Goal: Task Accomplishment & Management: Complete application form

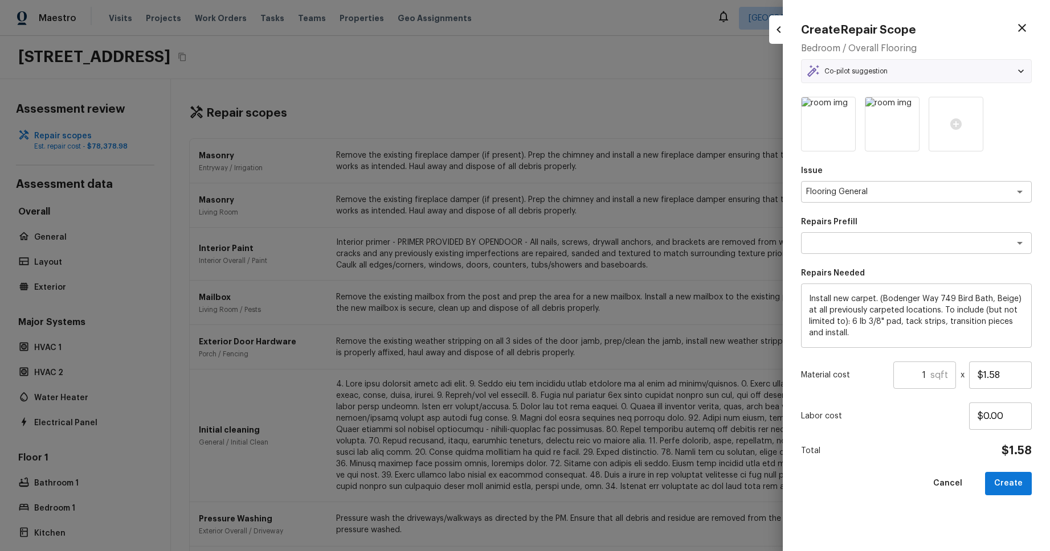
scroll to position [963, 0]
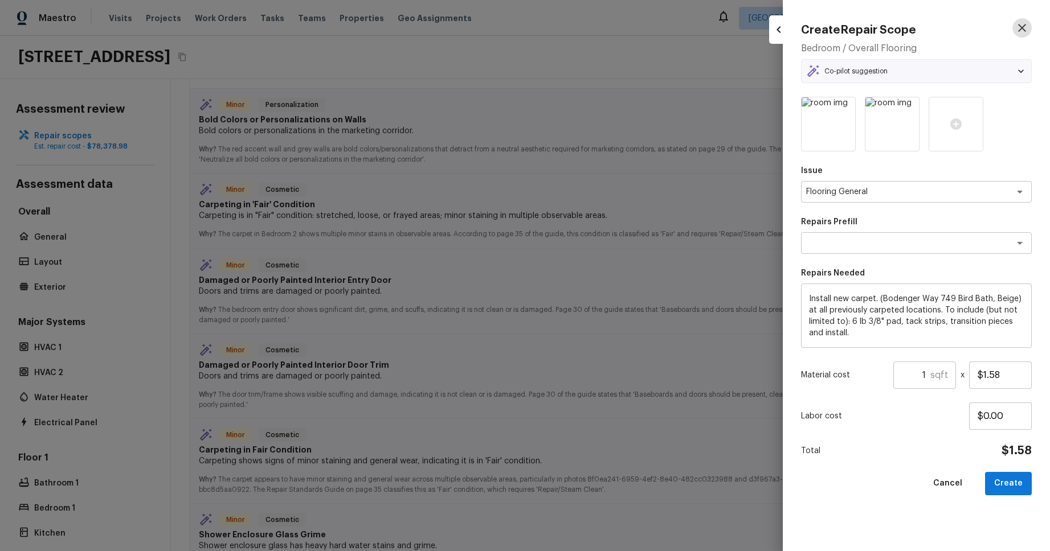
click at [1021, 26] on icon "button" at bounding box center [1022, 28] width 14 height 14
type input "$0.00"
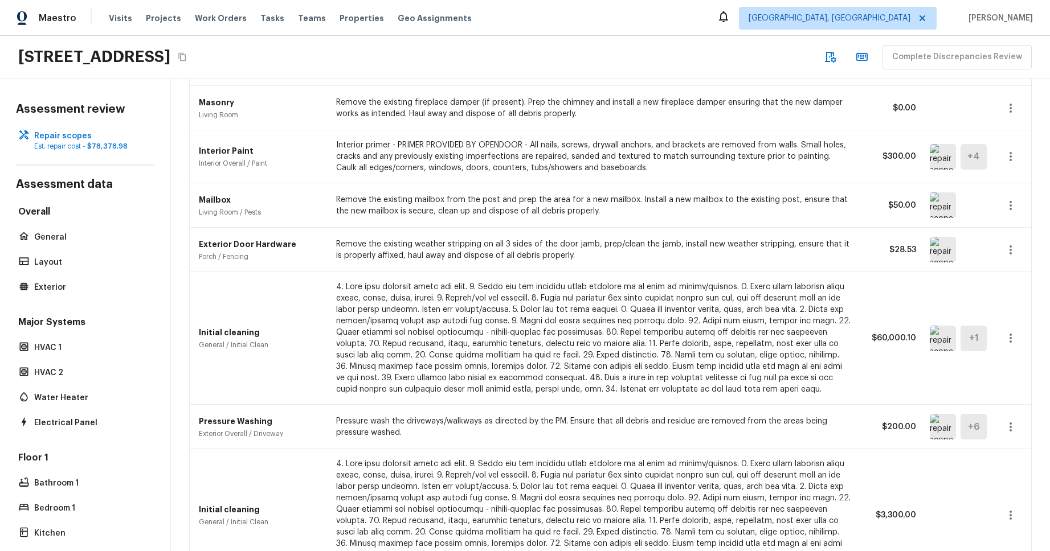
scroll to position [0, 0]
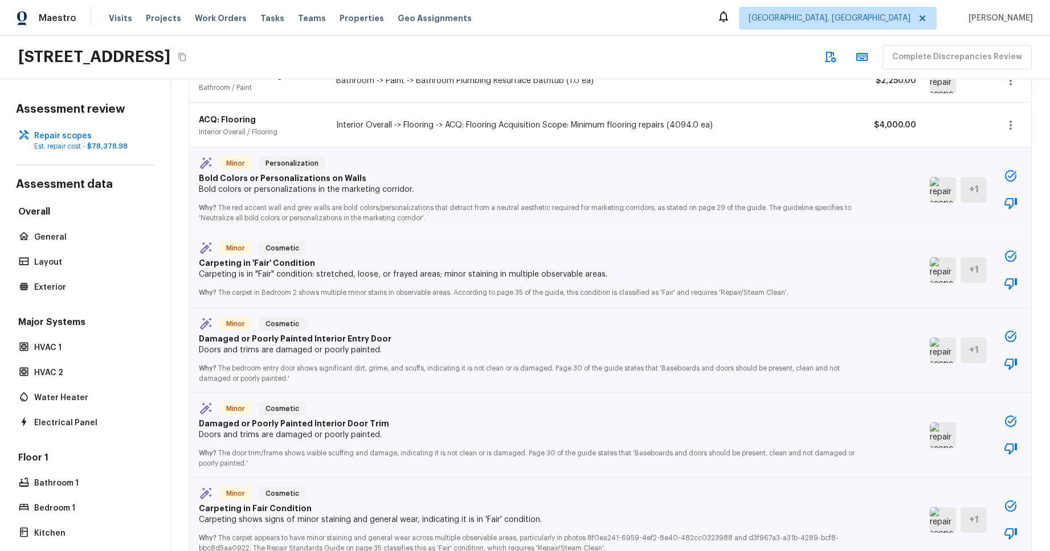
scroll to position [1011, 0]
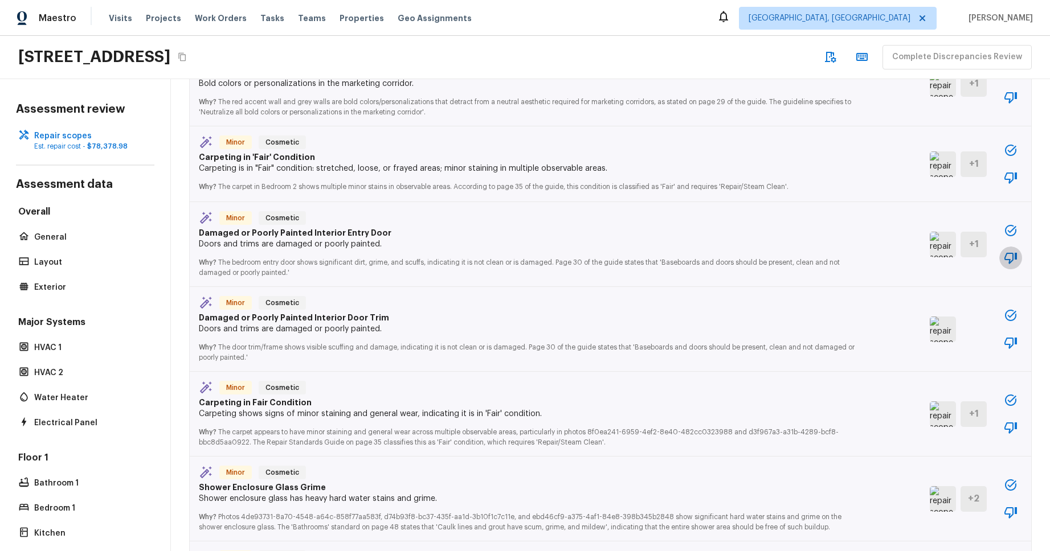
click at [1008, 257] on icon "button" at bounding box center [1011, 258] width 14 height 14
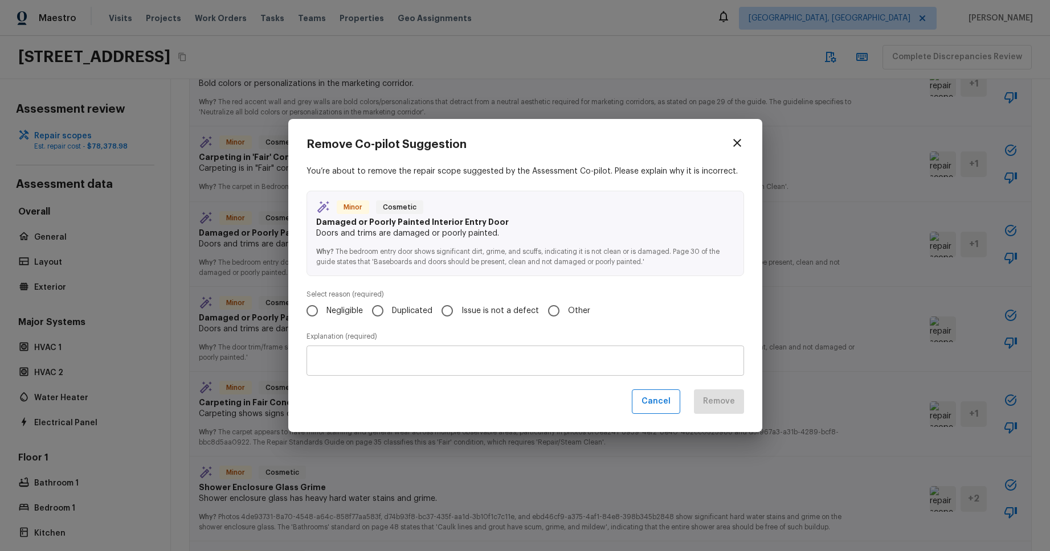
click at [734, 145] on icon "button" at bounding box center [737, 143] width 8 height 8
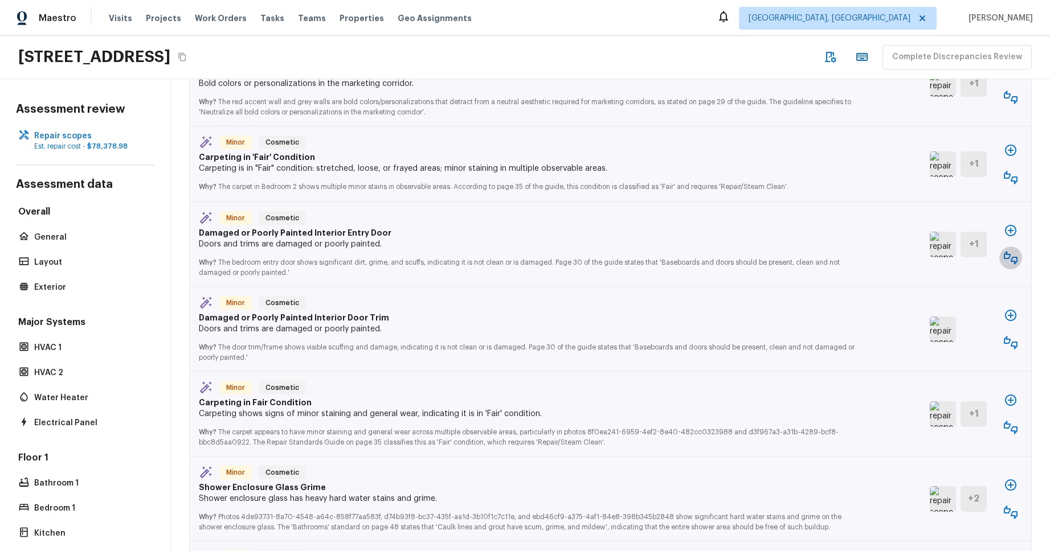
click at [1010, 259] on icon "button" at bounding box center [1011, 258] width 14 height 14
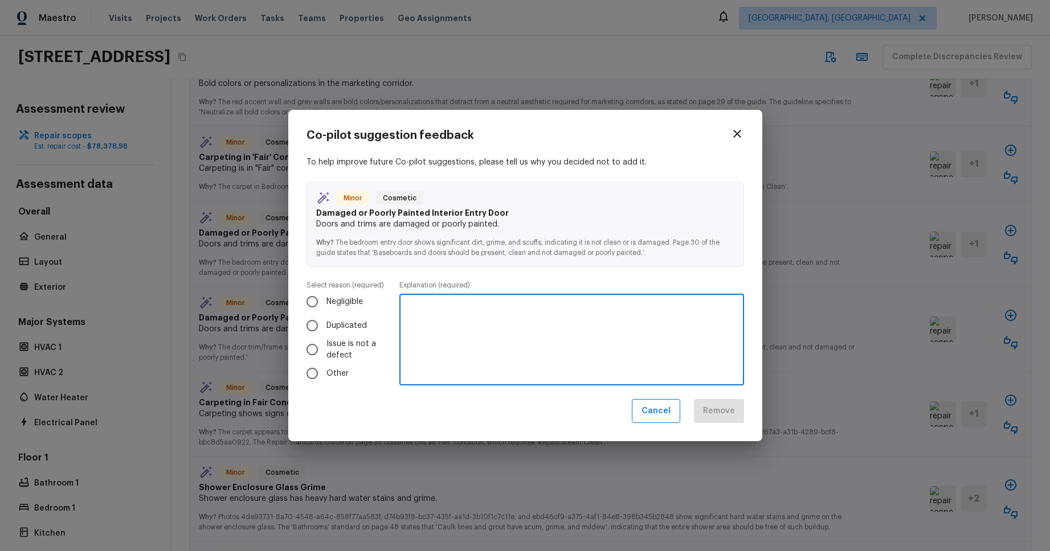
click at [557, 319] on div "x ​" at bounding box center [571, 340] width 345 height 91
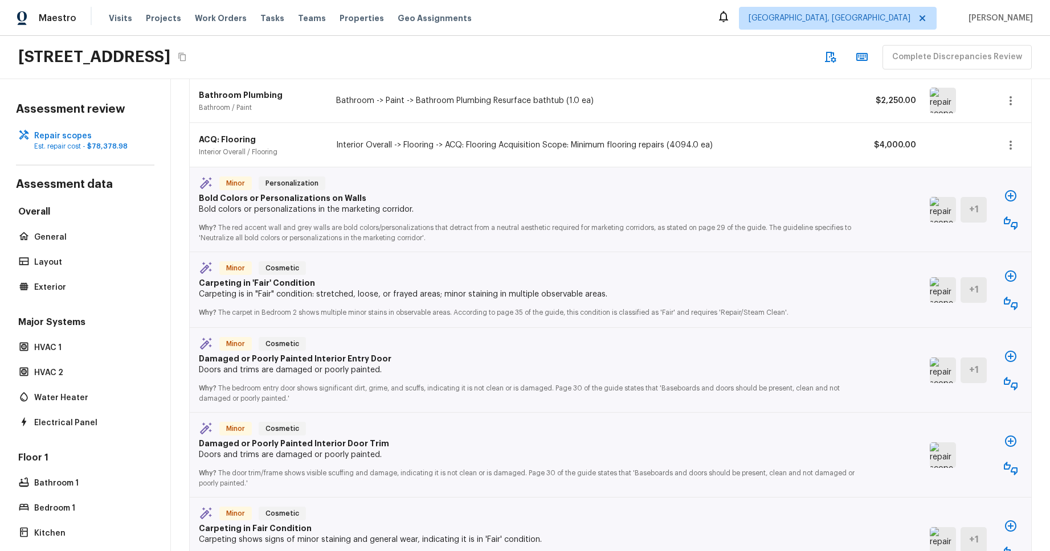
scroll to position [896, 0]
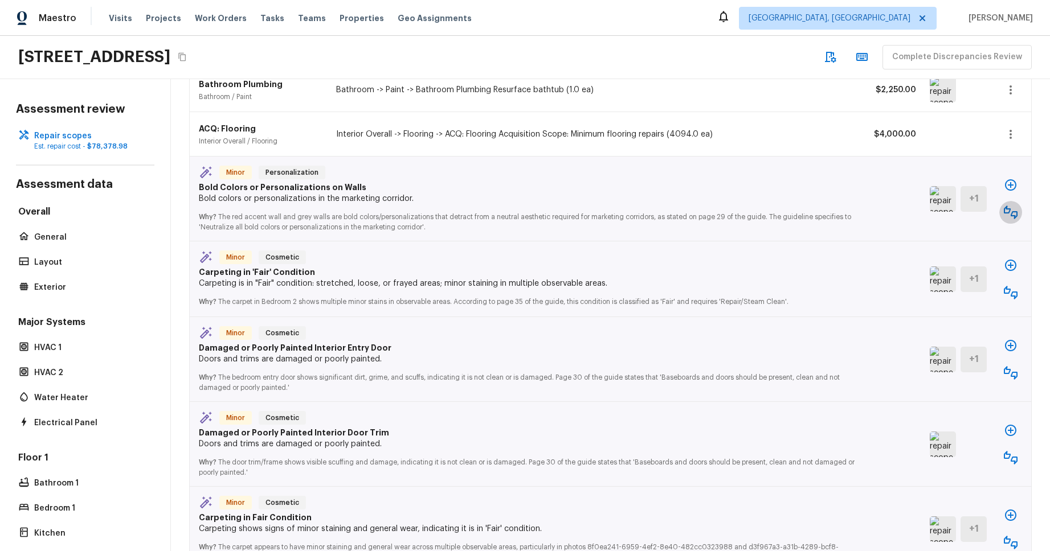
click at [1009, 210] on icon "button" at bounding box center [1011, 213] width 14 height 14
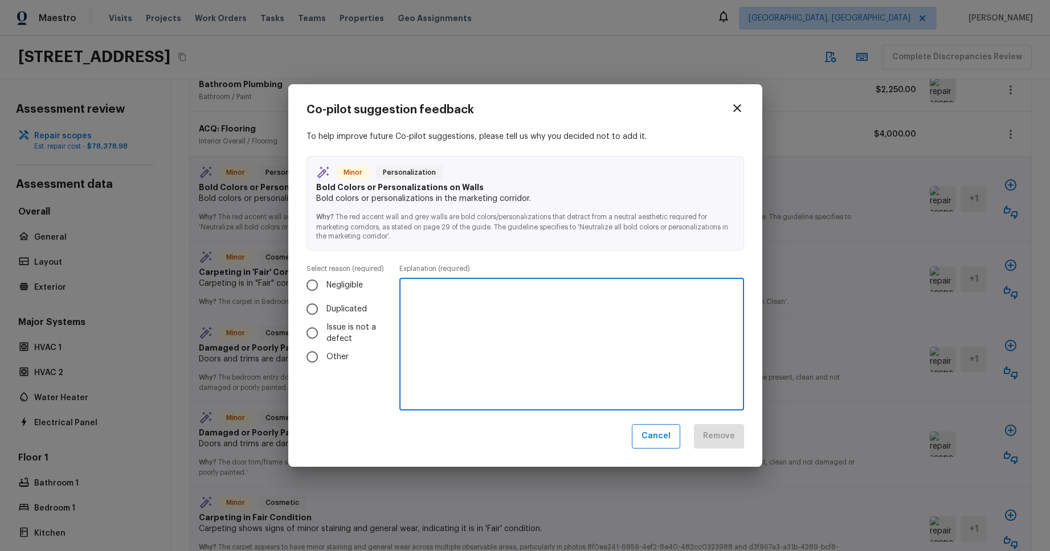
click at [583, 357] on textarea at bounding box center [571, 345] width 329 height 114
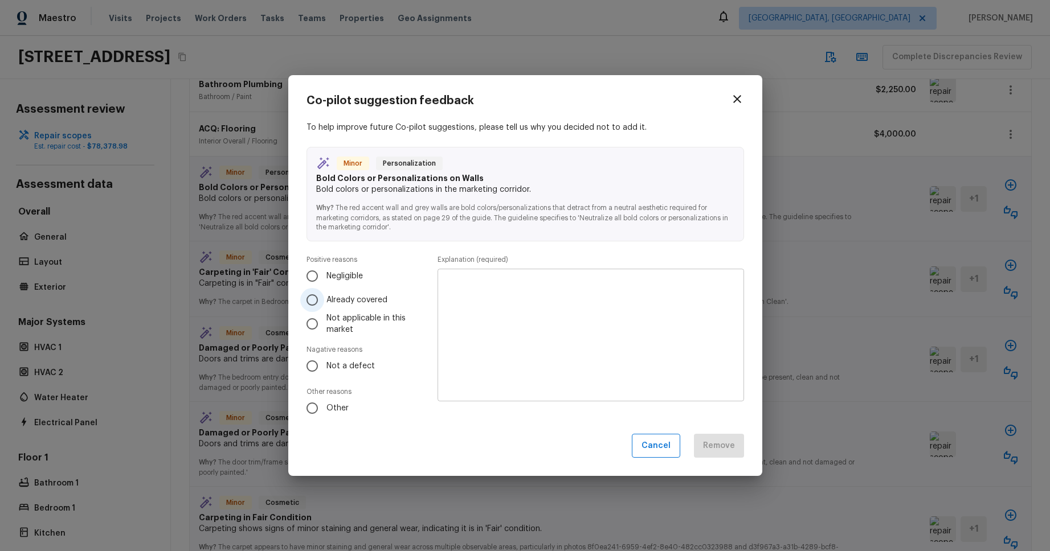
click at [409, 295] on label "Already covered" at bounding box center [360, 300] width 120 height 24
click at [324, 295] on input "Already covered" at bounding box center [312, 300] width 24 height 24
radio input "true"
click at [402, 264] on label "Negligible" at bounding box center [360, 276] width 120 height 24
click at [324, 264] on input "Negligible" at bounding box center [312, 276] width 24 height 24
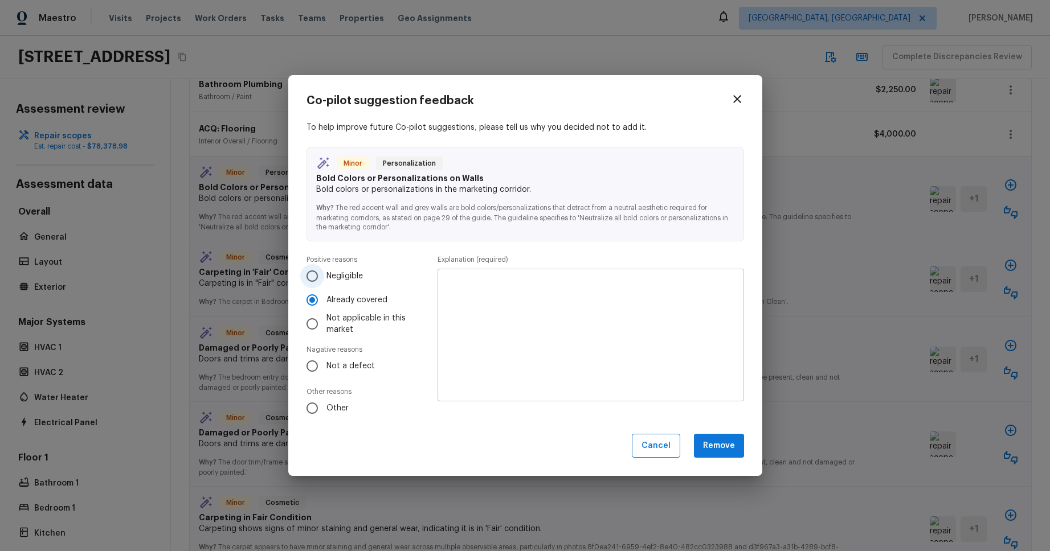
radio input "true"
click at [401, 248] on div "To help improve future Co-pilot suggestions, please tell us why you decided not…" at bounding box center [525, 271] width 438 height 299
click at [521, 424] on div "Co-pilot suggestion feedback To help improve future Co-pilot suggestions, pleas…" at bounding box center [525, 275] width 438 height 365
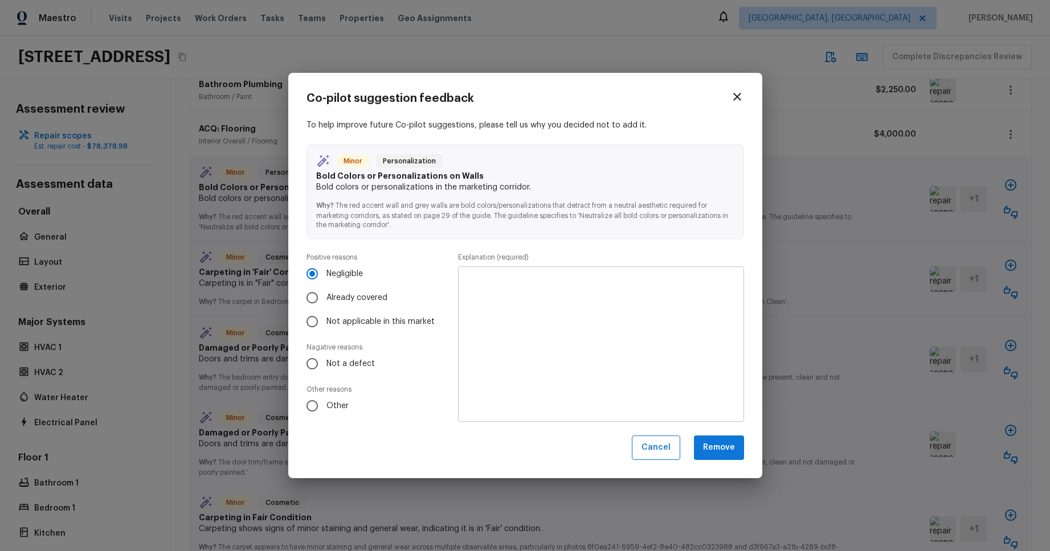
scroll to position [1, 0]
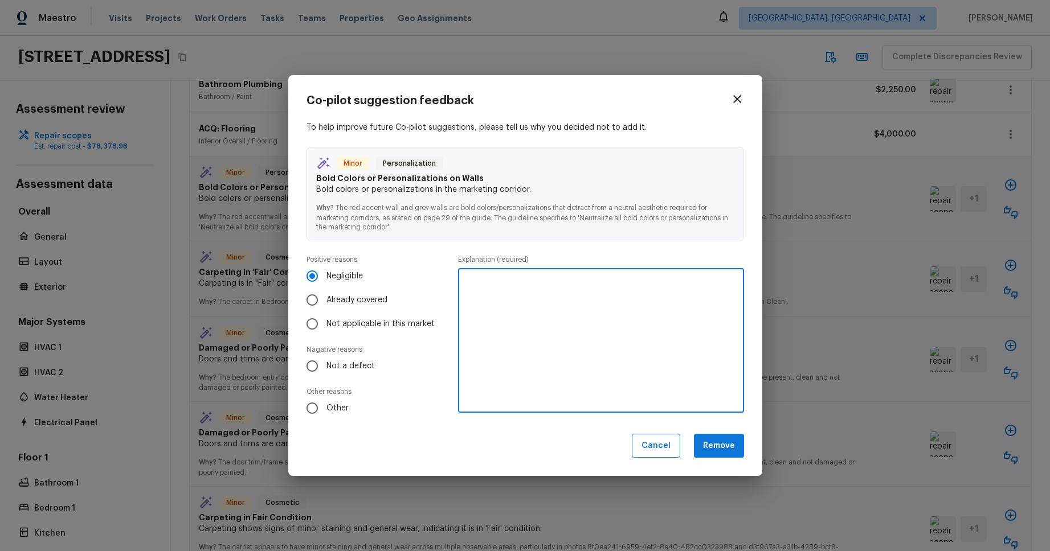
click at [565, 335] on textarea at bounding box center [600, 340] width 269 height 125
drag, startPoint x: 565, startPoint y: 335, endPoint x: 558, endPoint y: 368, distance: 33.7
click at [565, 335] on textarea at bounding box center [600, 340] width 269 height 125
click at [535, 475] on div "Co-pilot suggestion feedback To help improve future Co-pilot suggestions, pleas…" at bounding box center [525, 276] width 474 height 402
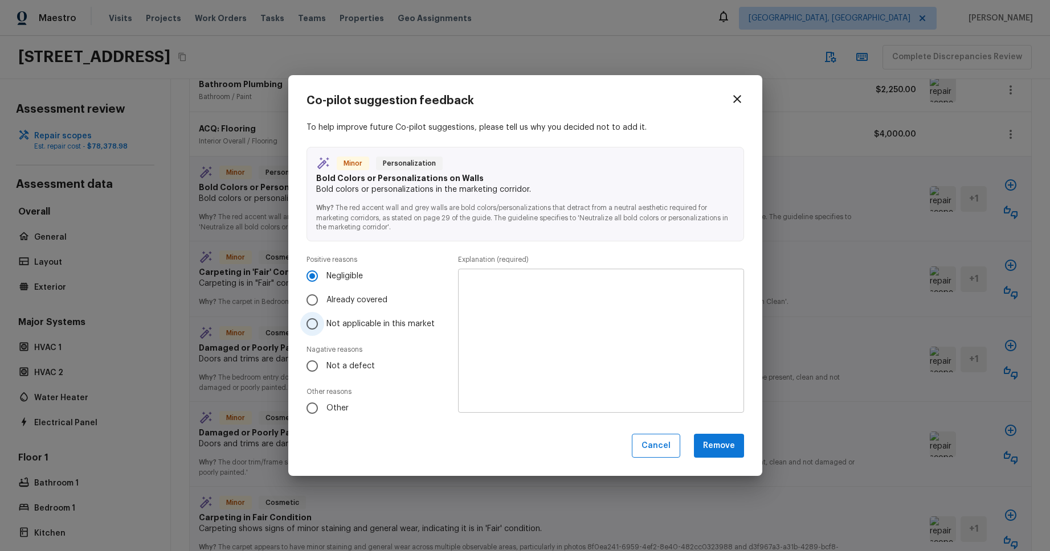
drag, startPoint x: 352, startPoint y: 322, endPoint x: 350, endPoint y: 332, distance: 9.8
click at [352, 322] on span "Not applicable in this market" at bounding box center [380, 323] width 108 height 11
click at [324, 322] on input "Not applicable in this market" at bounding box center [312, 324] width 24 height 24
radio input "true"
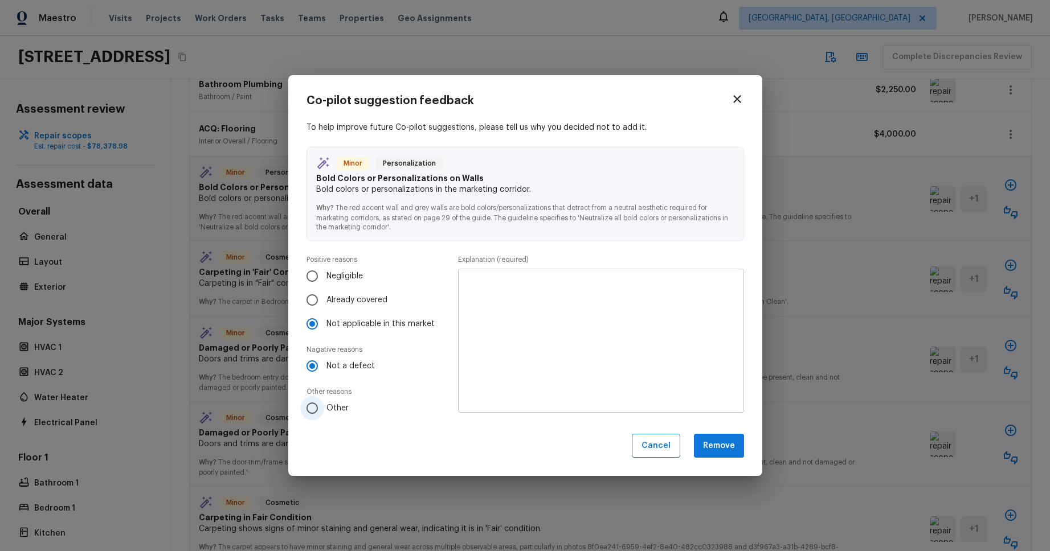
click at [346, 407] on span "Other" at bounding box center [337, 408] width 22 height 11
click at [324, 407] on input "Other" at bounding box center [312, 408] width 24 height 24
radio input "true"
radio input "false"
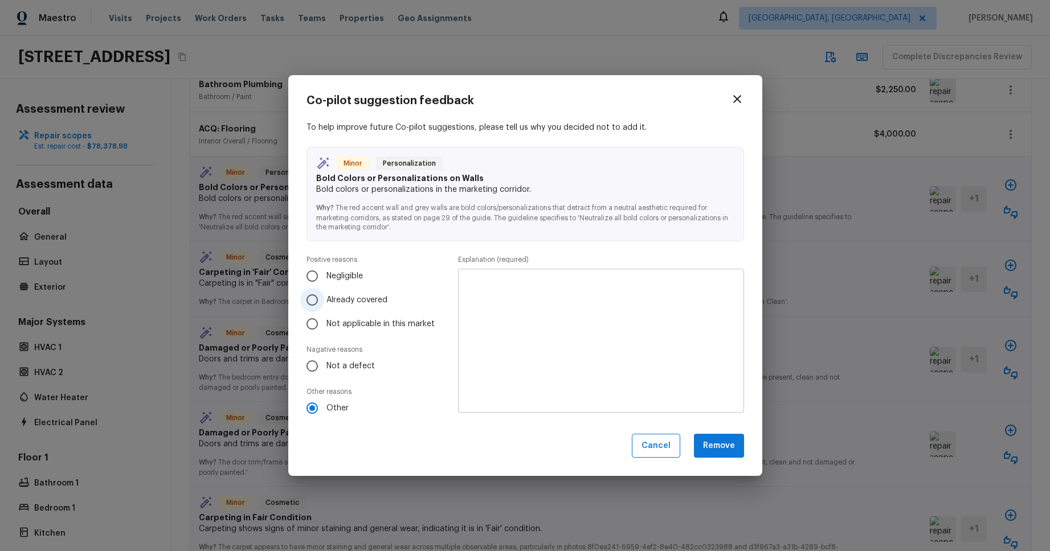
click at [381, 291] on label "Already covered" at bounding box center [370, 300] width 140 height 24
click at [324, 291] on input "Already covered" at bounding box center [312, 300] width 24 height 24
radio input "true"
radio input "false"
click at [377, 277] on label "Negligible" at bounding box center [370, 276] width 140 height 24
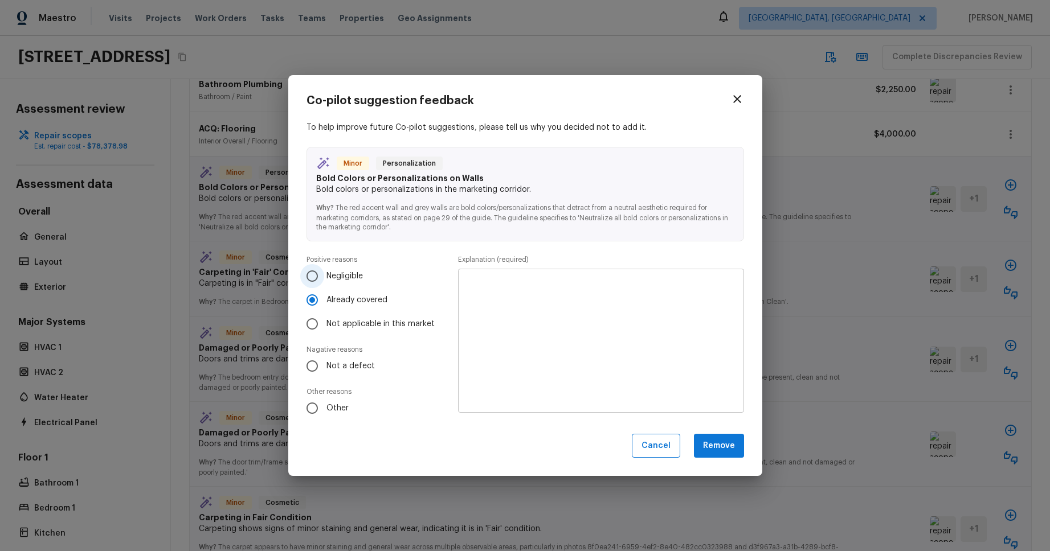
click at [324, 277] on input "Negligible" at bounding box center [312, 276] width 24 height 24
radio input "true"
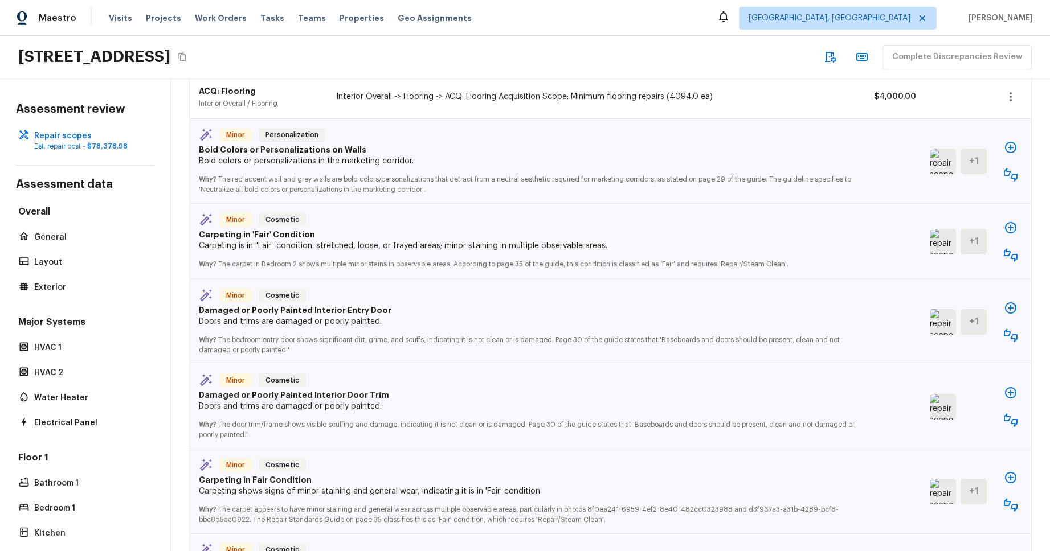
scroll to position [951, 0]
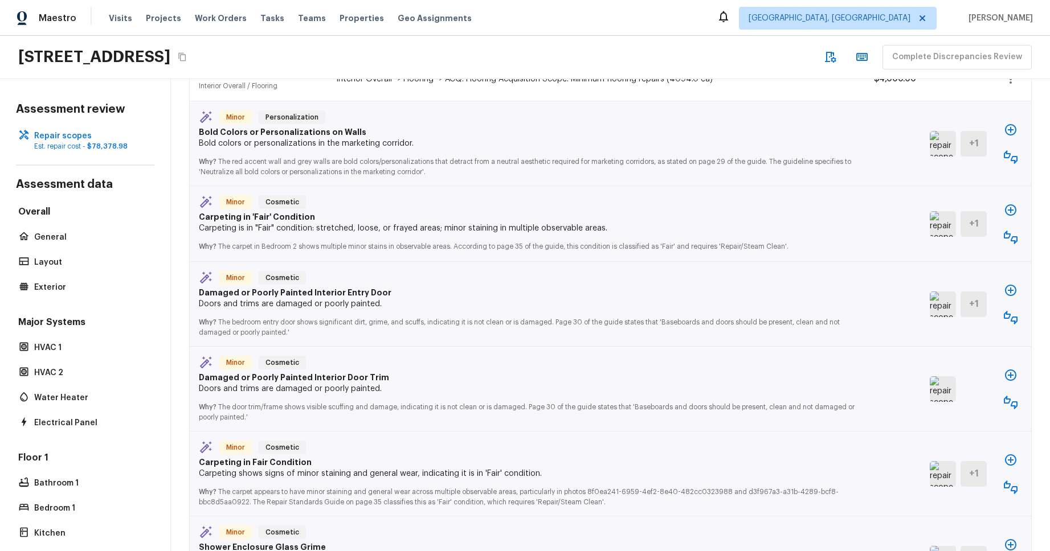
click at [1013, 244] on icon "button" at bounding box center [1011, 238] width 14 height 14
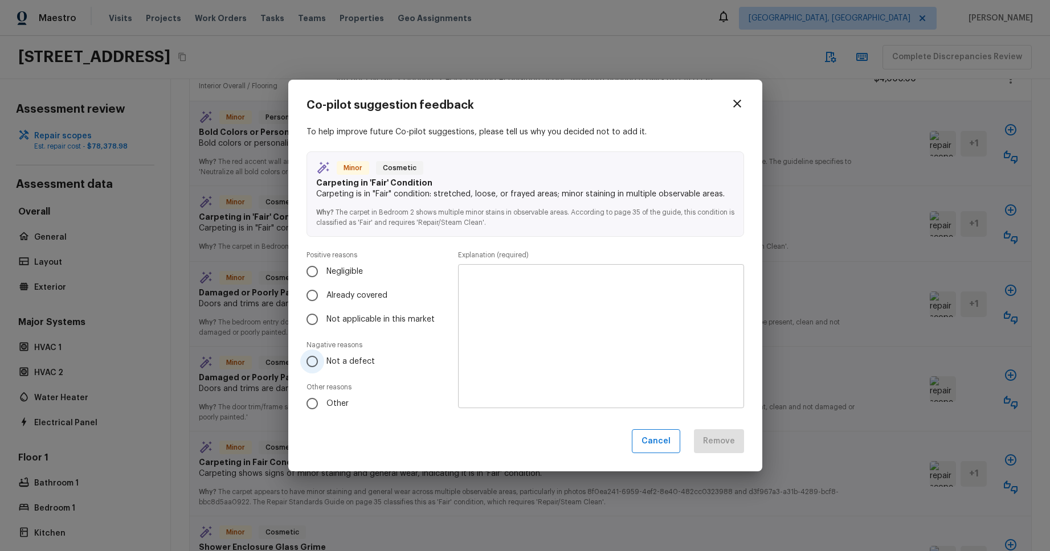
click at [358, 356] on span "Not a defect" at bounding box center [350, 361] width 48 height 11
click at [324, 356] on input "Not a defect" at bounding box center [312, 362] width 24 height 24
radio input "true"
click at [555, 327] on textarea at bounding box center [600, 335] width 269 height 125
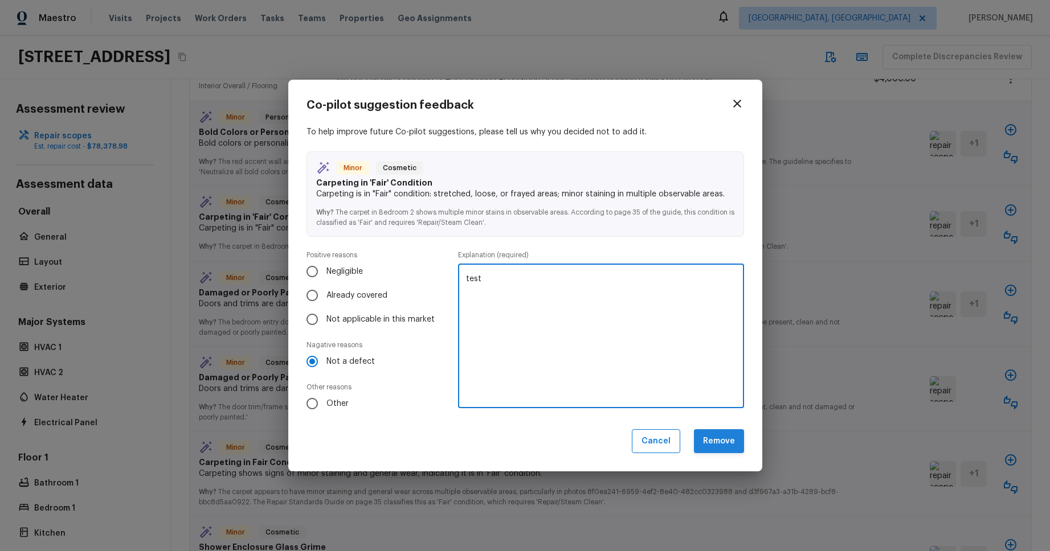
type textarea "test"
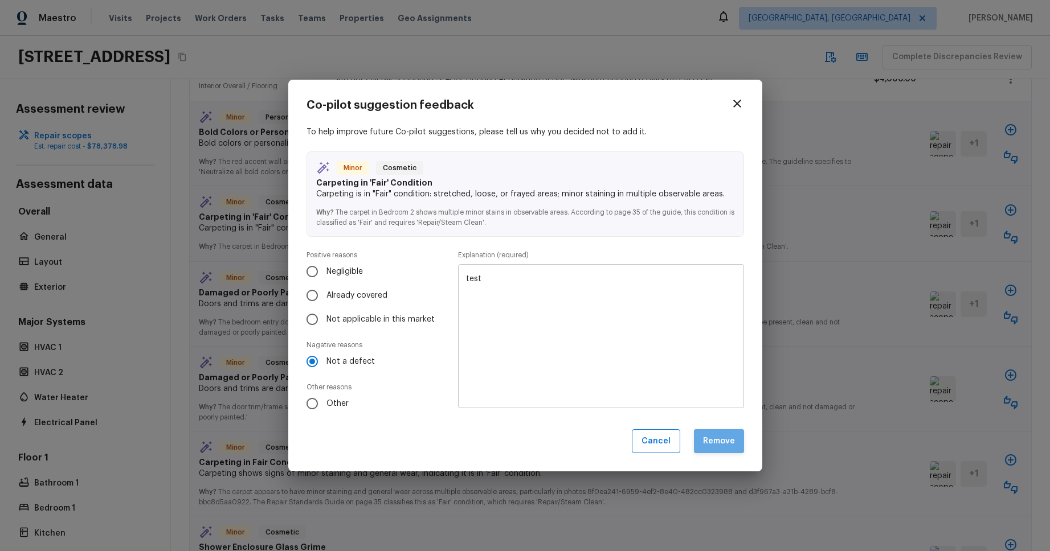
click at [730, 439] on button "Remove" at bounding box center [719, 442] width 50 height 24
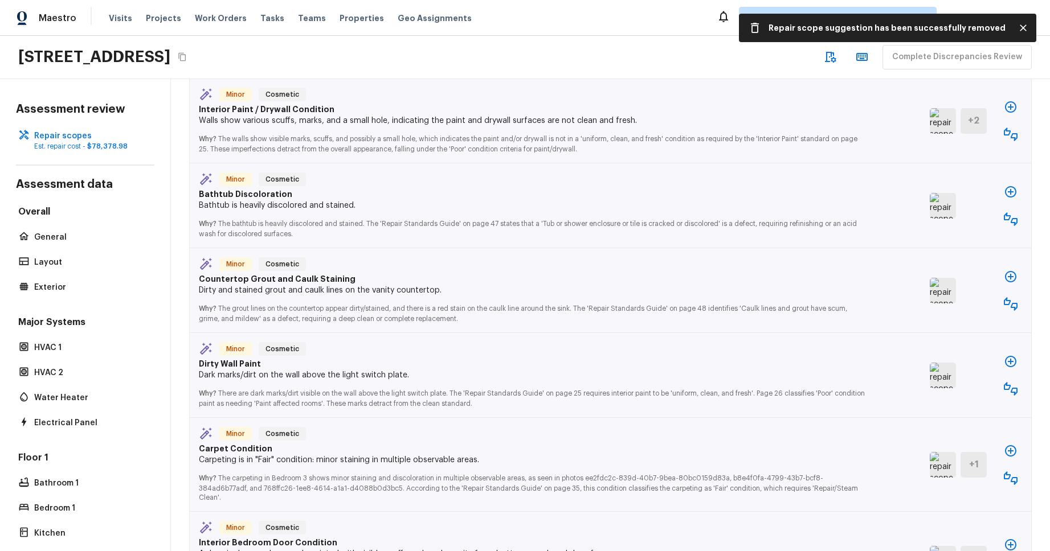
scroll to position [2523, 0]
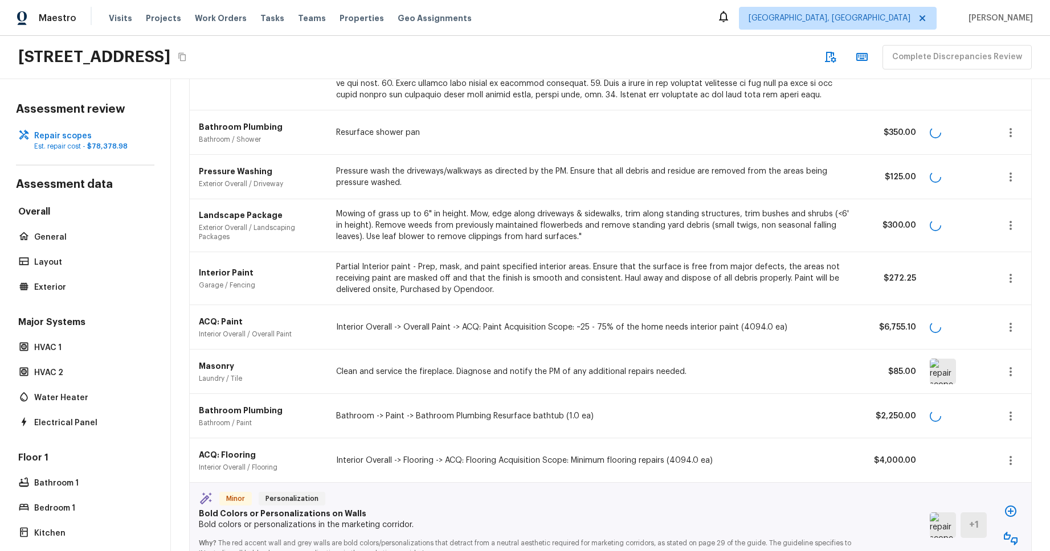
scroll to position [1166, 0]
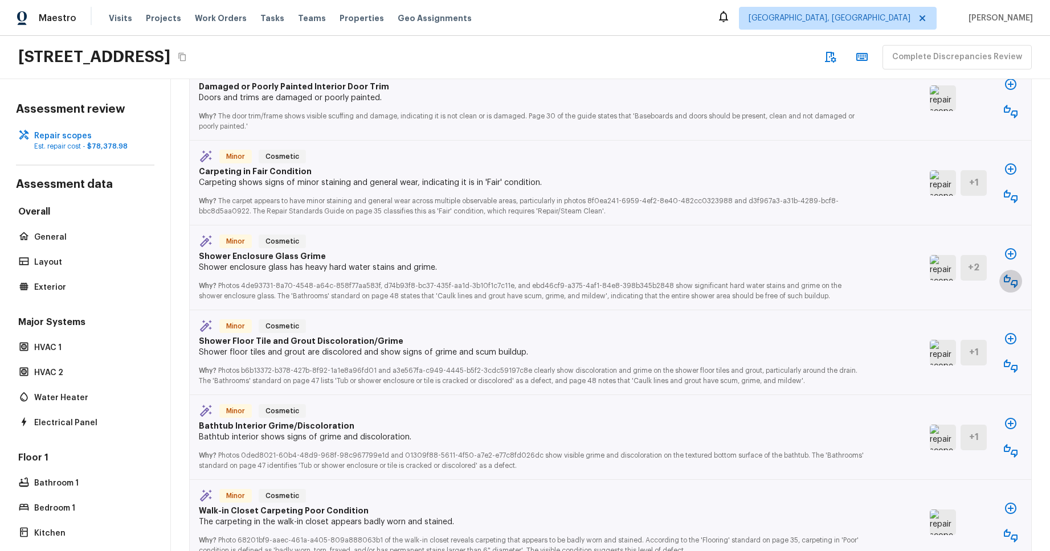
click at [1016, 281] on icon "button" at bounding box center [1011, 282] width 14 height 14
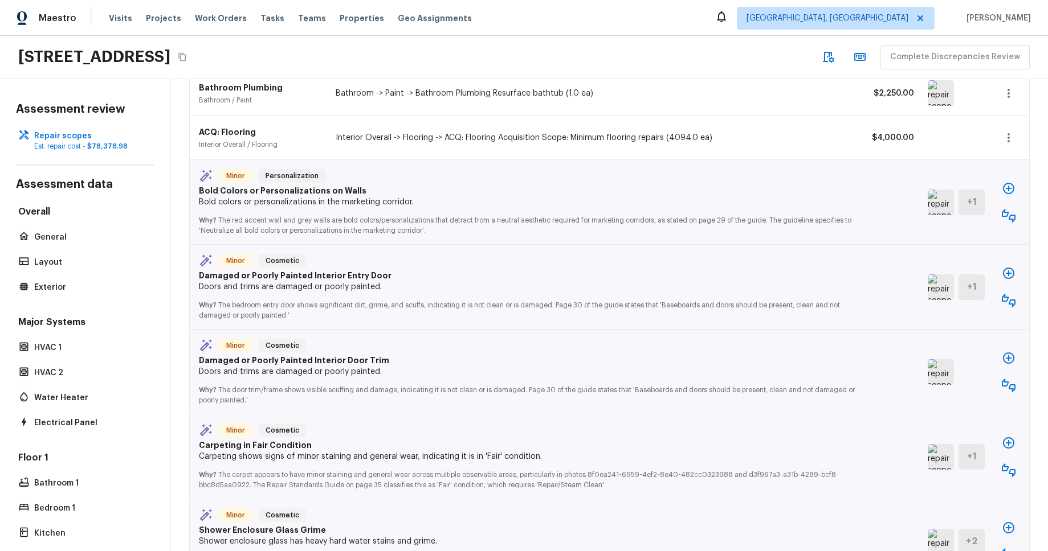
scroll to position [938, 0]
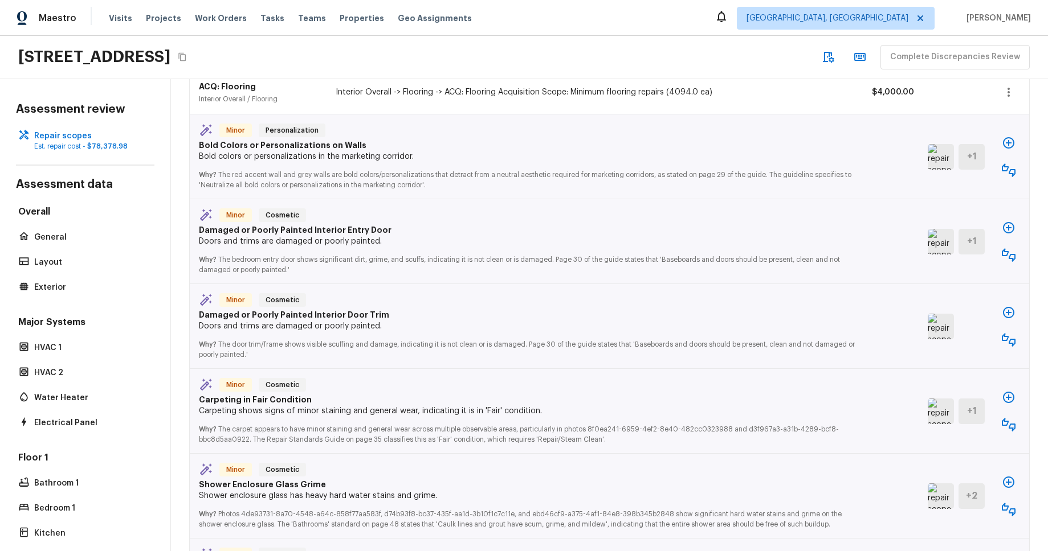
click at [1008, 264] on button "button" at bounding box center [1008, 255] width 23 height 23
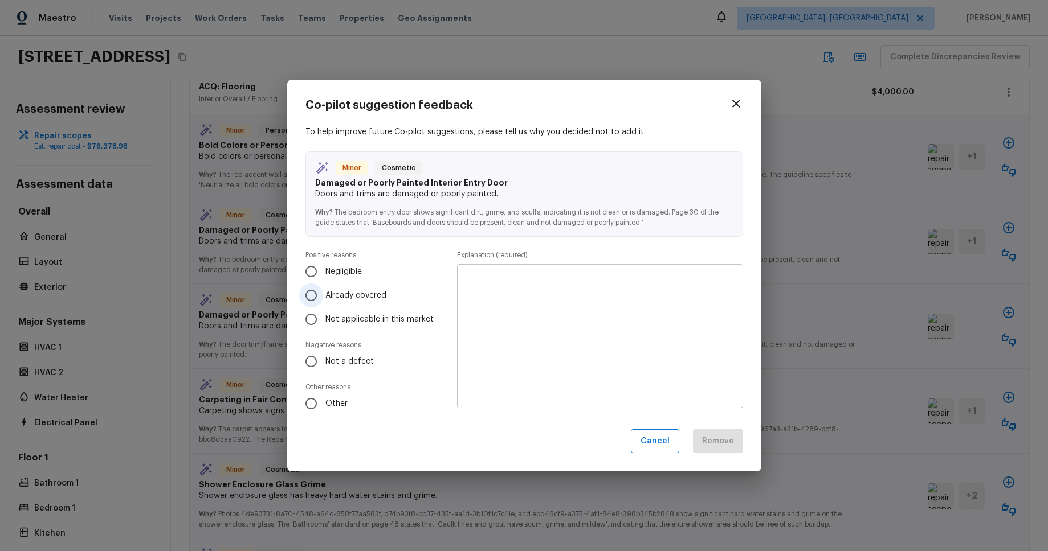
click at [368, 285] on label "Already covered" at bounding box center [369, 296] width 140 height 24
click at [323, 285] on input "Already covered" at bounding box center [311, 296] width 24 height 24
radio input "true"
drag, startPoint x: 338, startPoint y: 365, endPoint x: 344, endPoint y: 347, distance: 18.4
click at [338, 365] on span "Not a defect" at bounding box center [349, 361] width 48 height 11
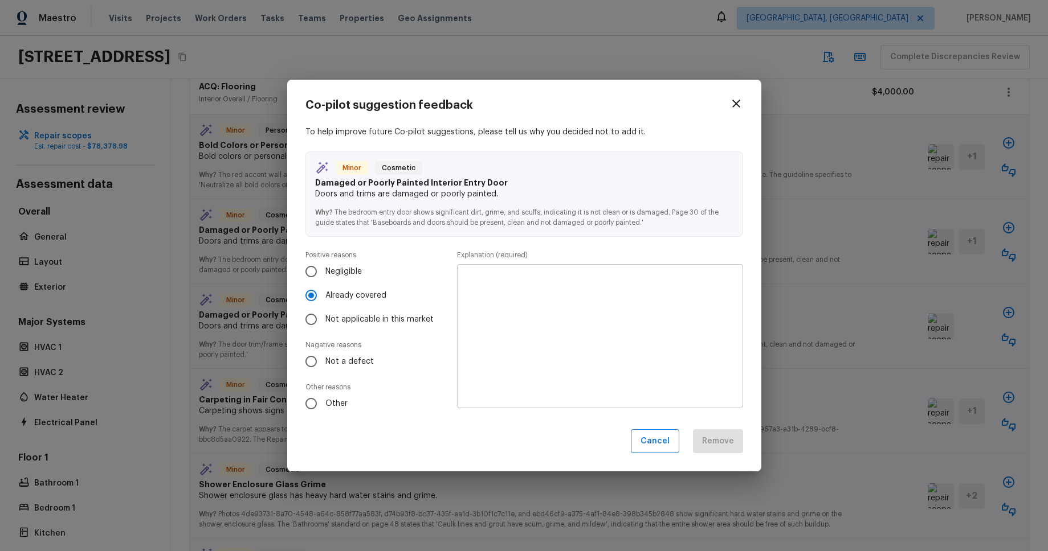
click at [323, 365] on input "Not a defect" at bounding box center [311, 362] width 24 height 24
radio input "true"
radio input "false"
click at [353, 264] on label "Negligible" at bounding box center [369, 272] width 140 height 24
click at [323, 264] on input "Negligible" at bounding box center [311, 272] width 24 height 24
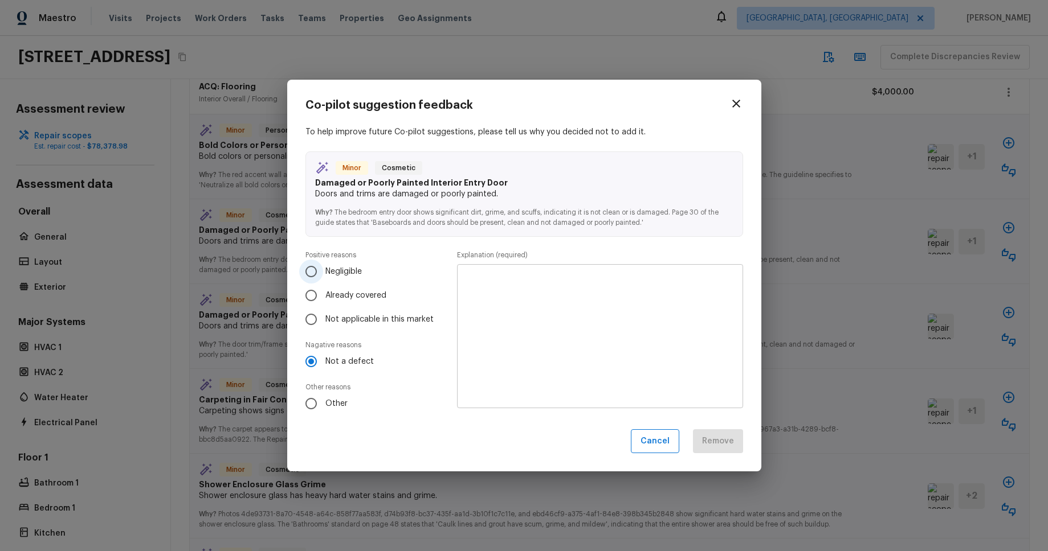
radio input "true"
radio input "false"
click at [355, 321] on span "Not applicable in this market" at bounding box center [379, 319] width 108 height 11
click at [323, 321] on input "Not applicable in this market" at bounding box center [311, 320] width 24 height 24
radio input "true"
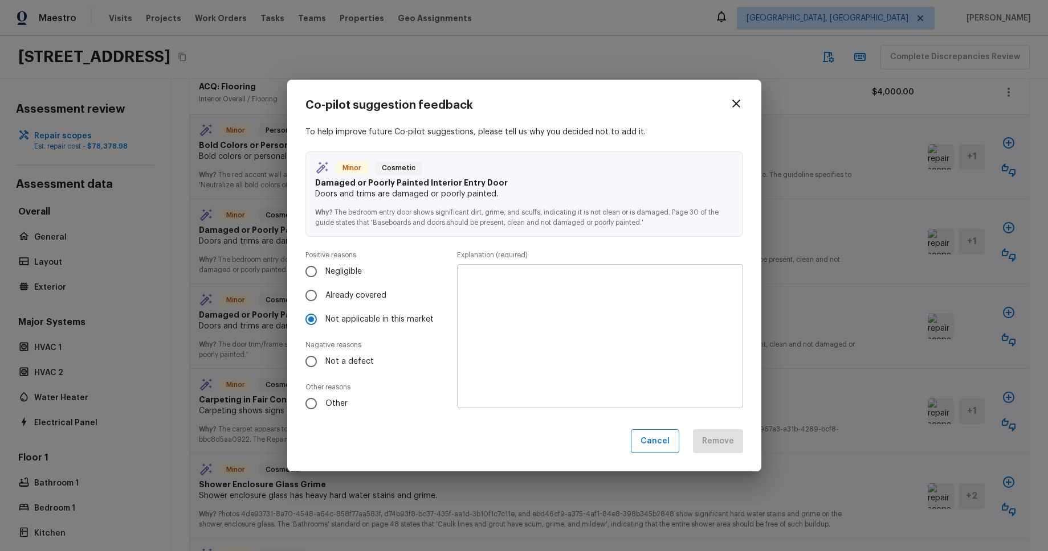
click at [735, 103] on icon "button" at bounding box center [736, 104] width 8 height 8
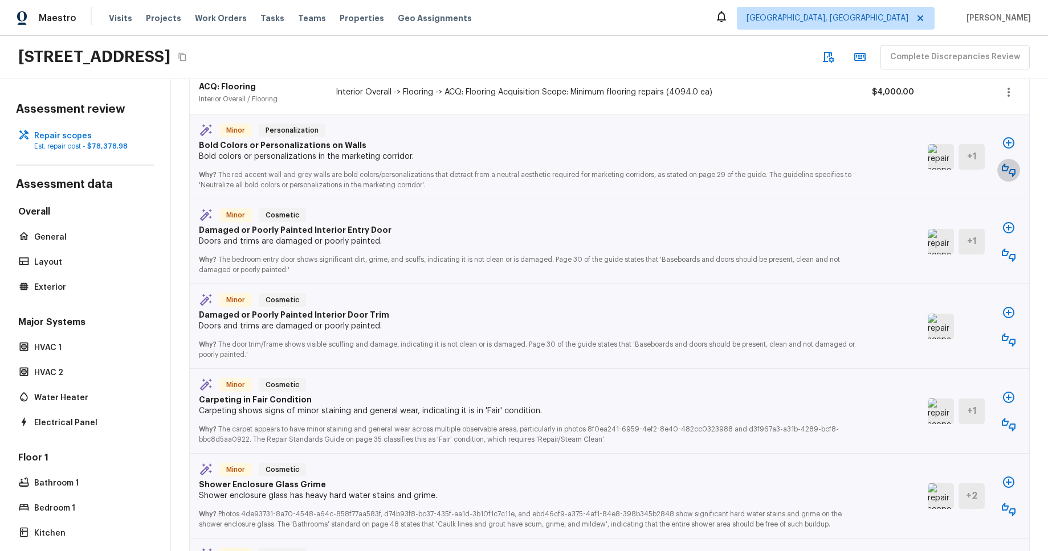
click at [1006, 168] on icon "button" at bounding box center [1008, 170] width 14 height 14
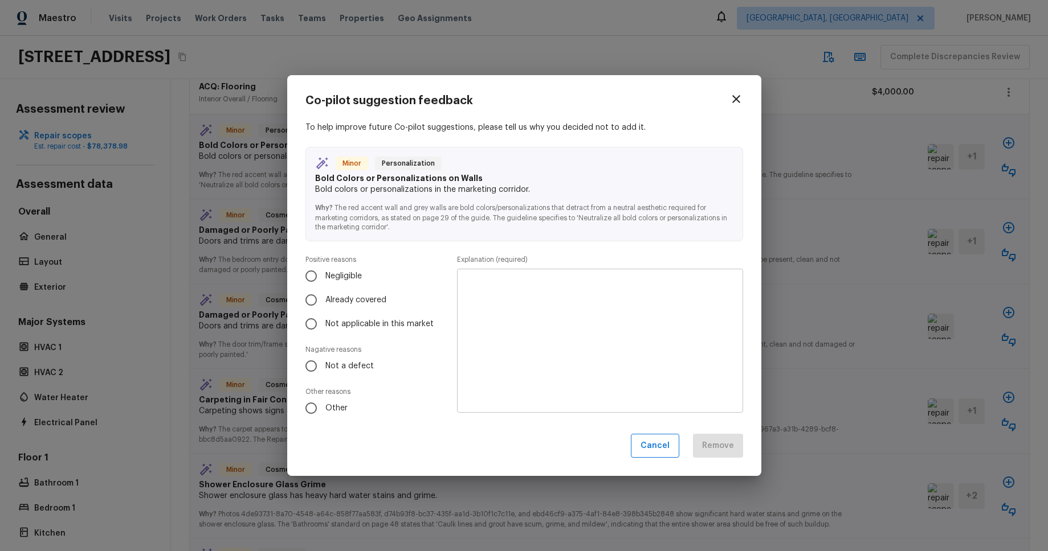
click at [738, 104] on icon "button" at bounding box center [736, 99] width 14 height 14
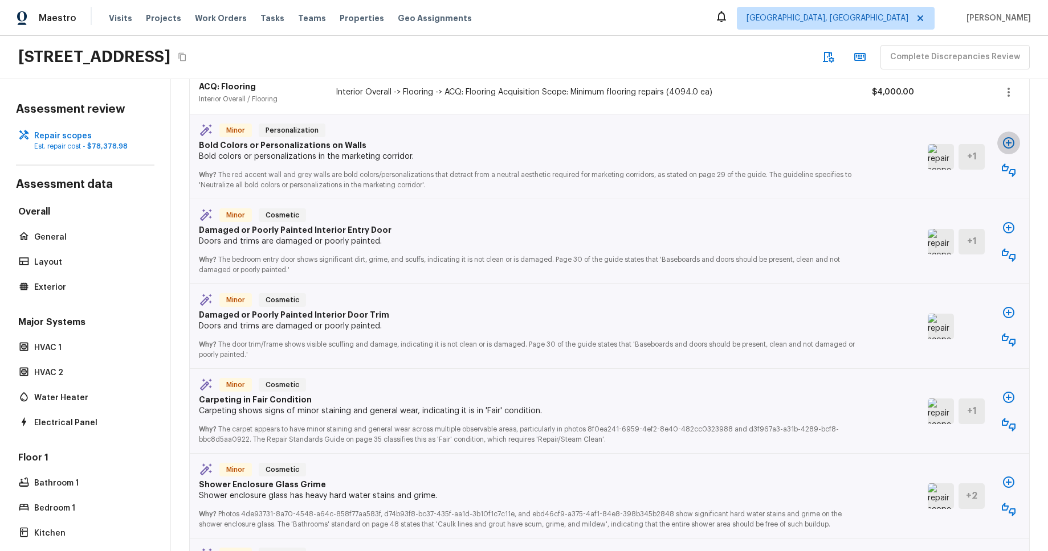
click at [1006, 137] on icon "button" at bounding box center [1008, 143] width 14 height 14
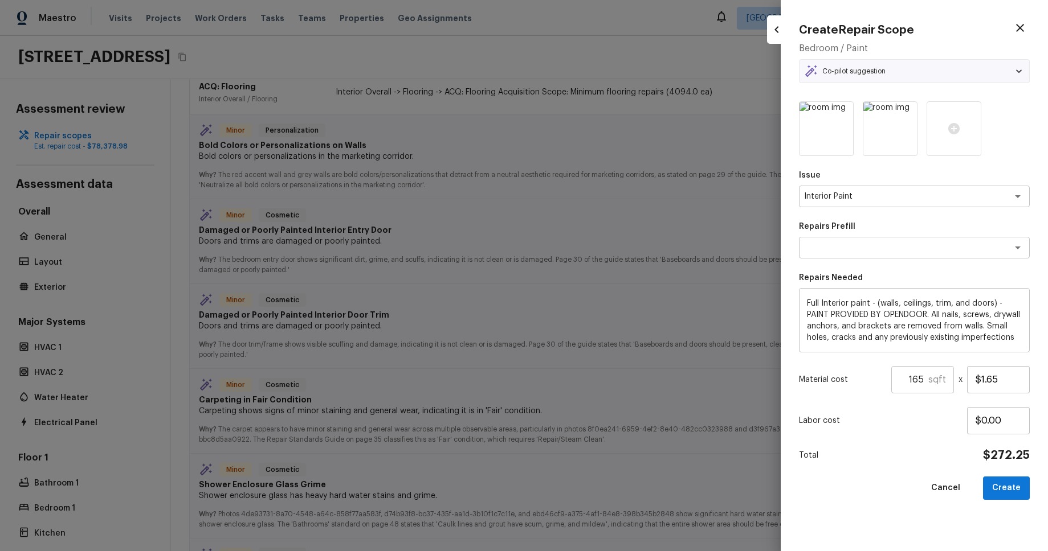
click at [680, 198] on div at bounding box center [524, 275] width 1048 height 551
type input "1"
type input "$0.00"
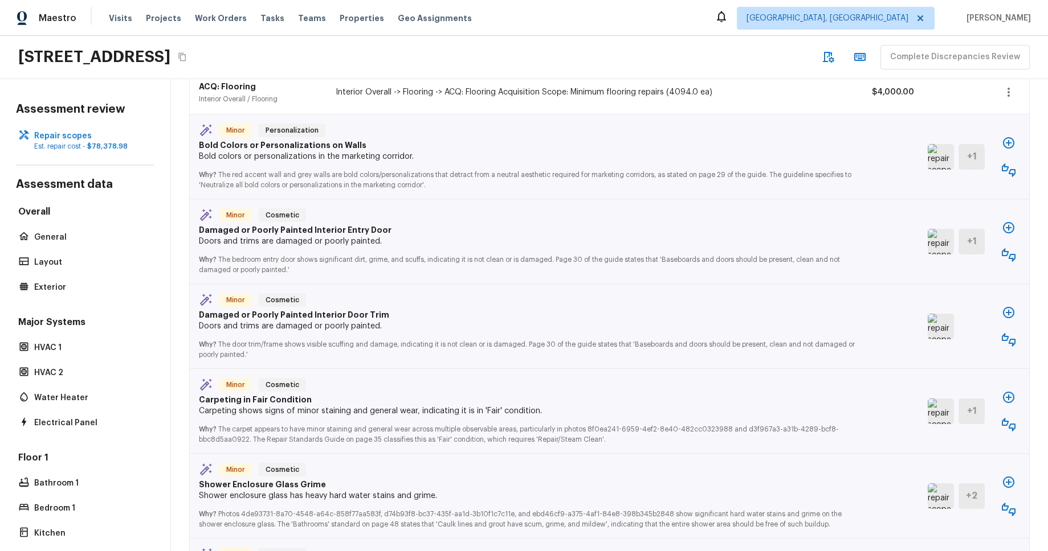
click at [1009, 315] on icon "button" at bounding box center [1008, 313] width 14 height 14
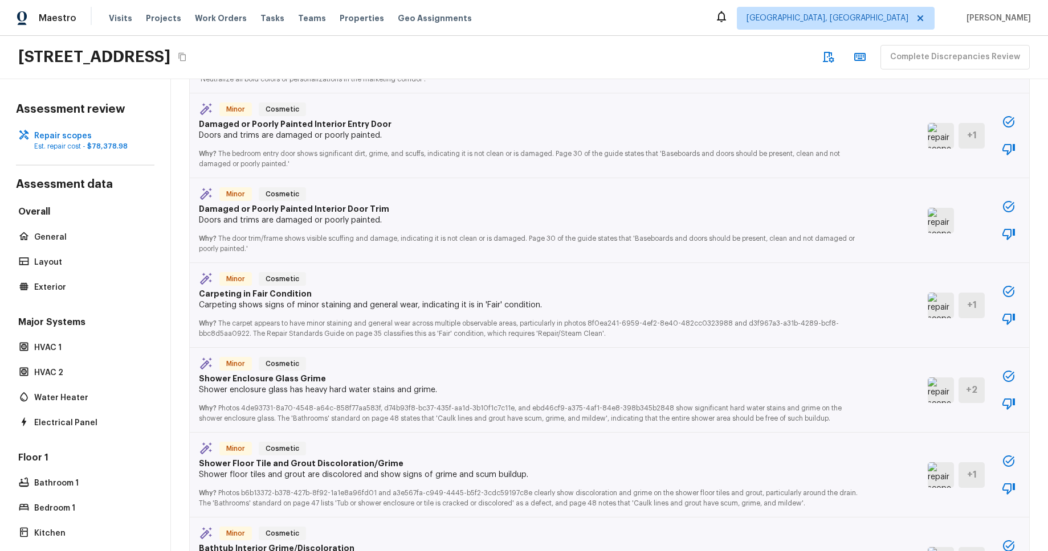
scroll to position [1060, 0]
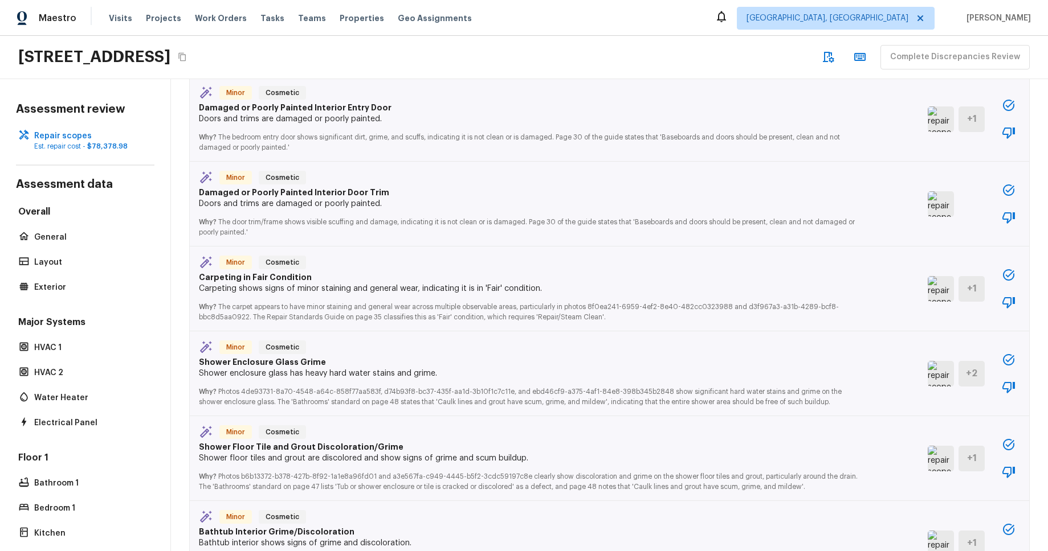
click at [1012, 277] on icon "button" at bounding box center [1008, 275] width 14 height 14
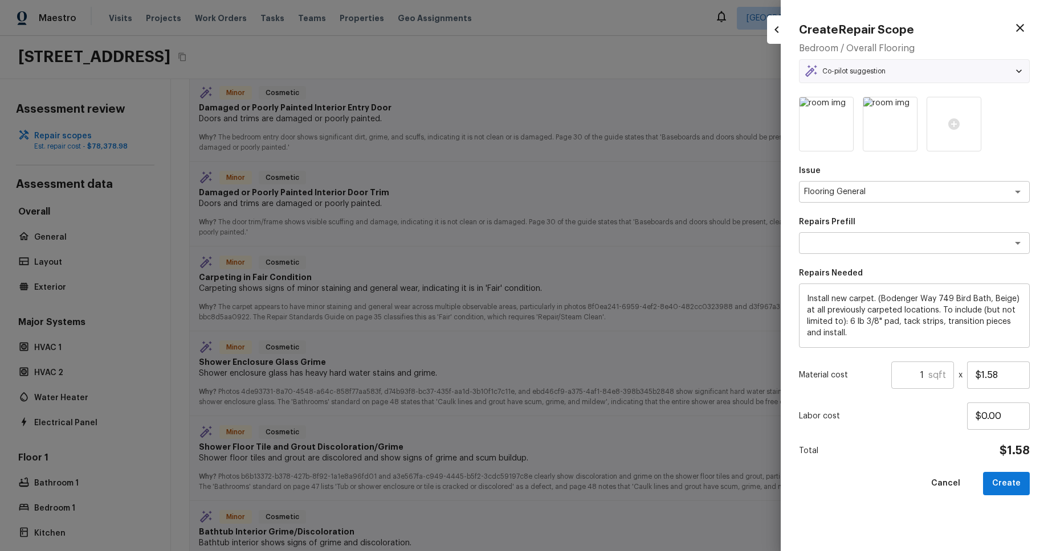
type textarea "Carpet LVL 1 - Bodenger Way (Beige)"
click at [677, 257] on div at bounding box center [524, 275] width 1048 height 551
type input "$0.00"
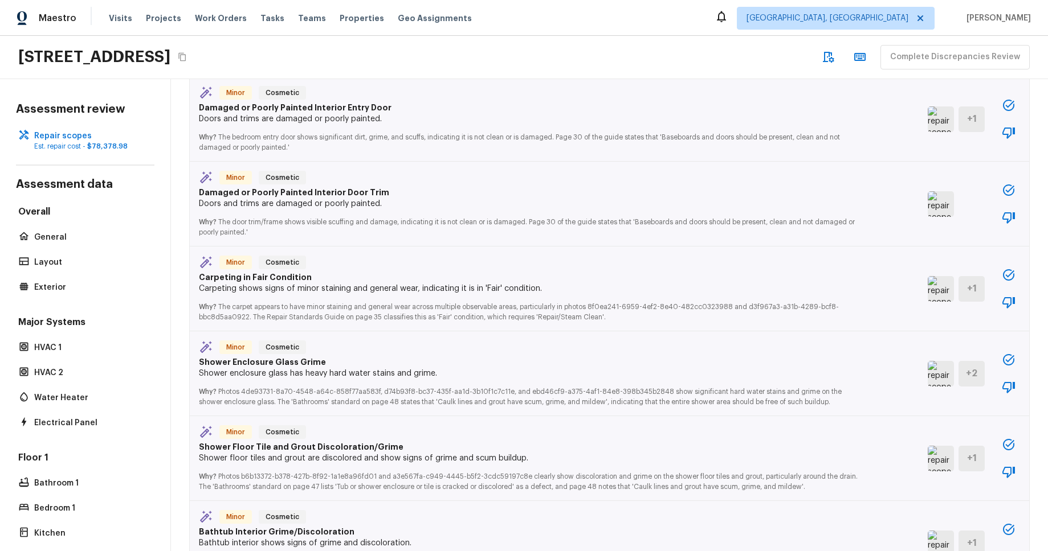
click at [1012, 187] on icon "button" at bounding box center [1008, 190] width 11 height 11
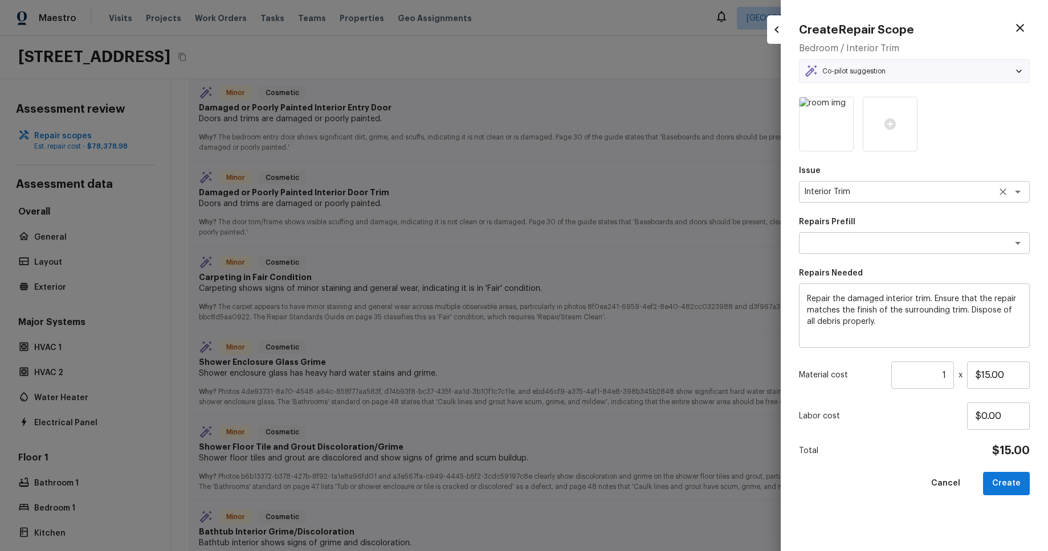
type textarea "Repair Interior Trim"
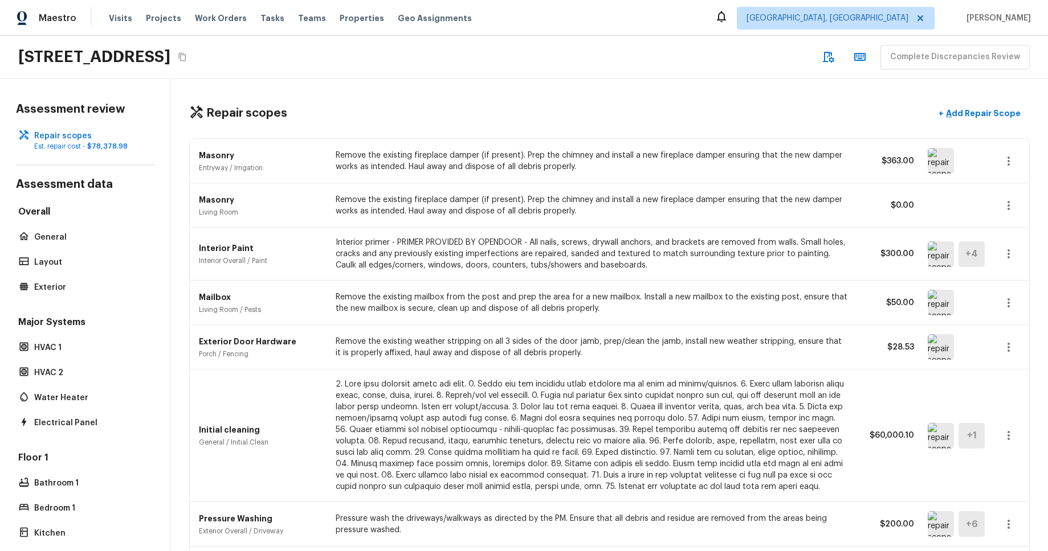
drag, startPoint x: 583, startPoint y: 104, endPoint x: 557, endPoint y: 109, distance: 26.7
click at [583, 104] on div "Repair scopes + Add Repair Scope" at bounding box center [609, 113] width 840 height 23
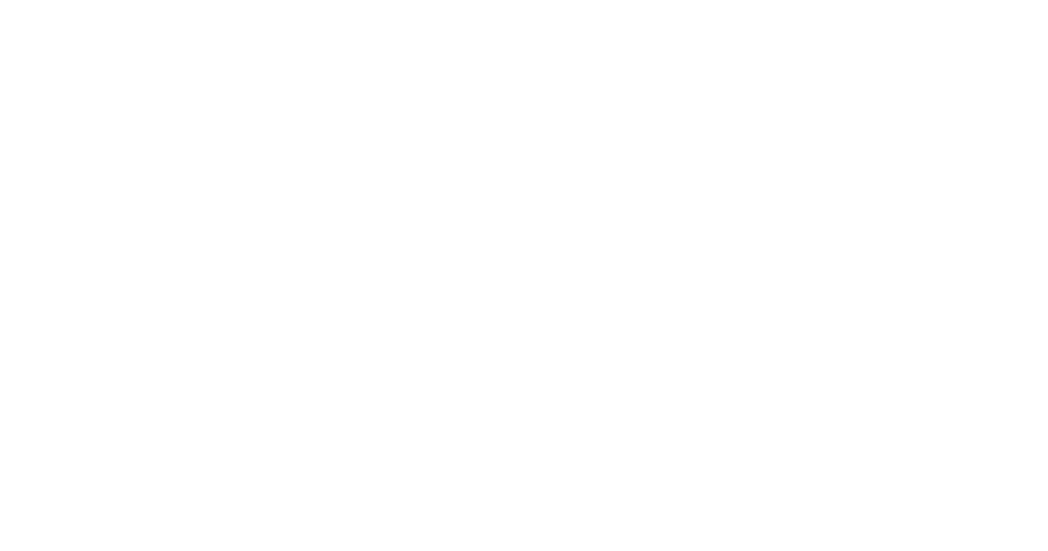
click at [718, 5] on html at bounding box center [524, 2] width 1048 height 5
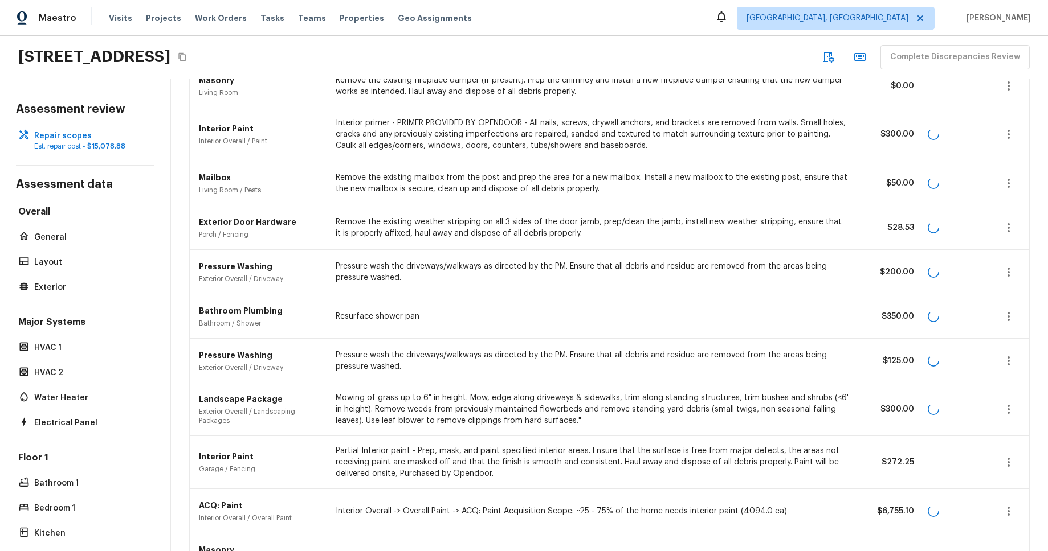
scroll to position [287, 0]
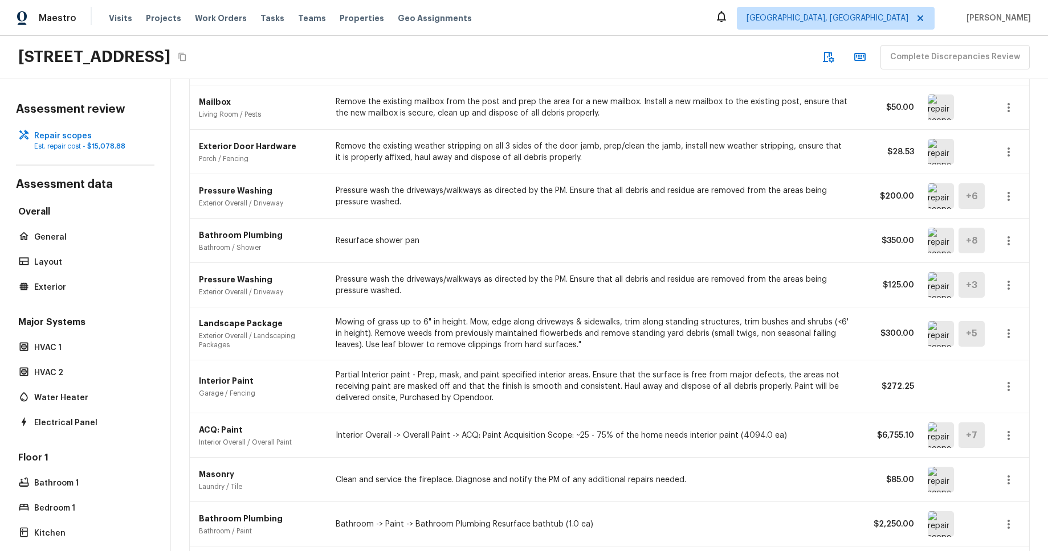
scroll to position [287, 0]
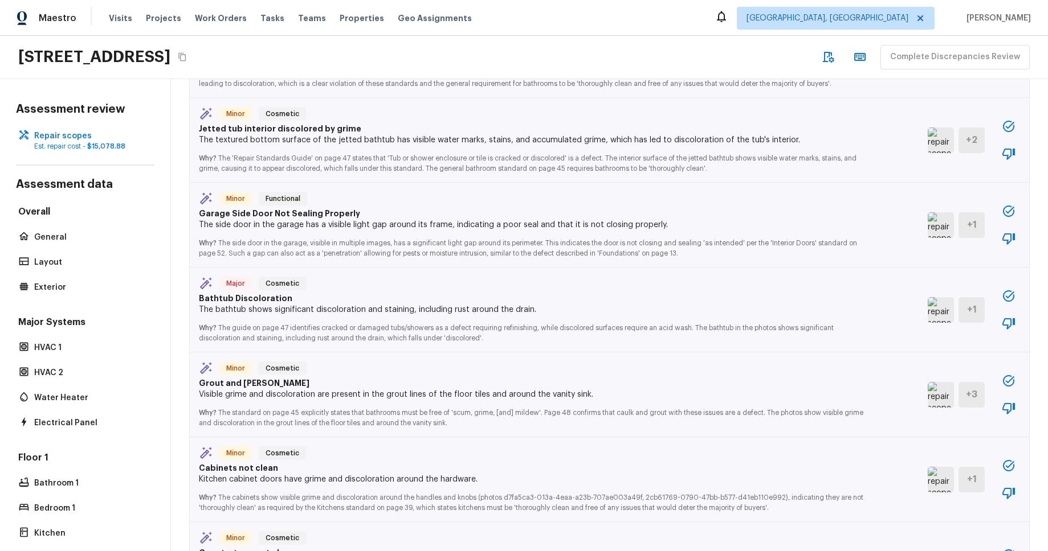
scroll to position [966, 0]
